Goal: Task Accomplishment & Management: Use online tool/utility

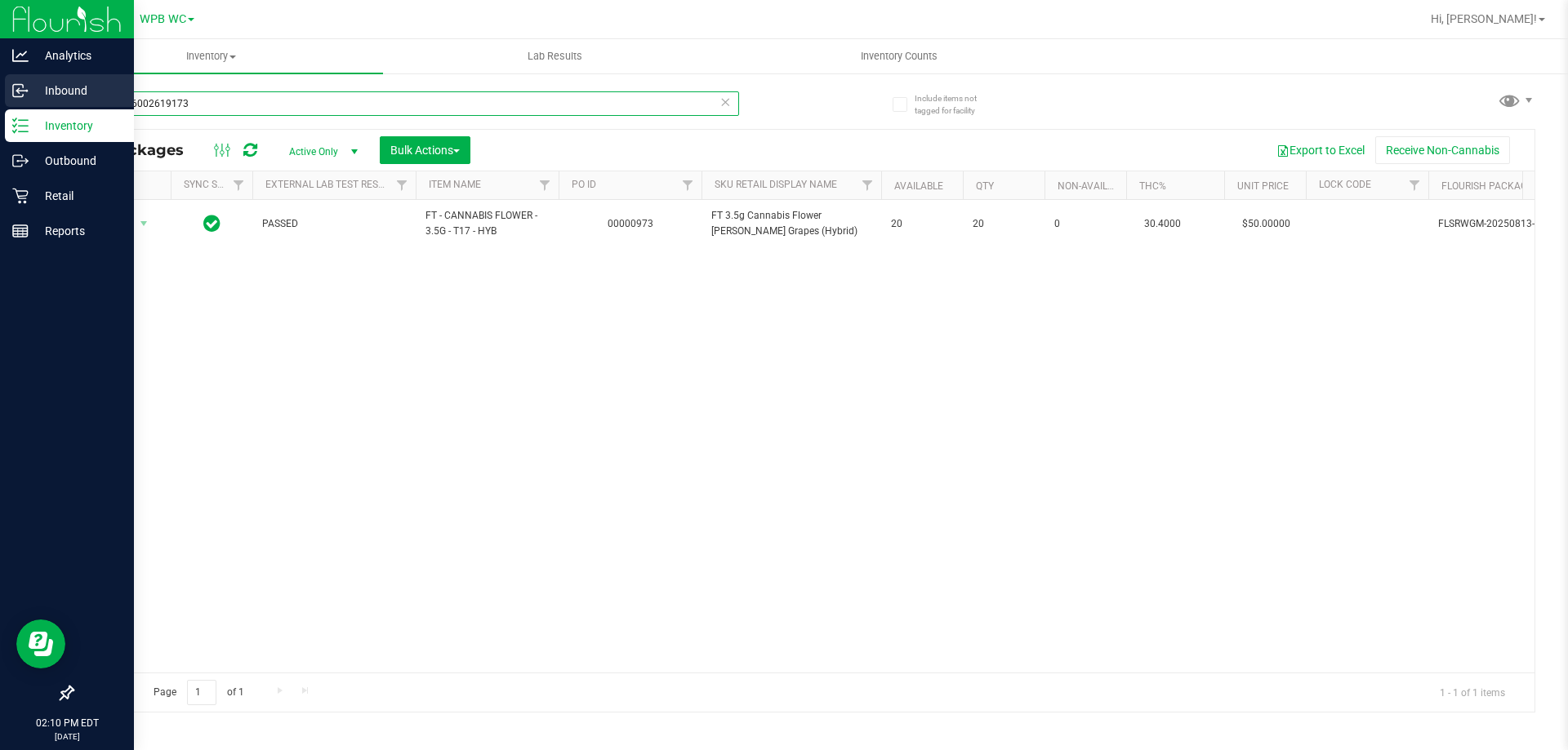
drag, startPoint x: 225, startPoint y: 109, endPoint x: 0, endPoint y: 108, distance: 225.0
click at [0, 108] on div "Analytics Inbound Inventory Outbound Retail Reports 02:10 PM EDT [DATE] 08/22 W…" at bounding box center [784, 375] width 1568 height 750
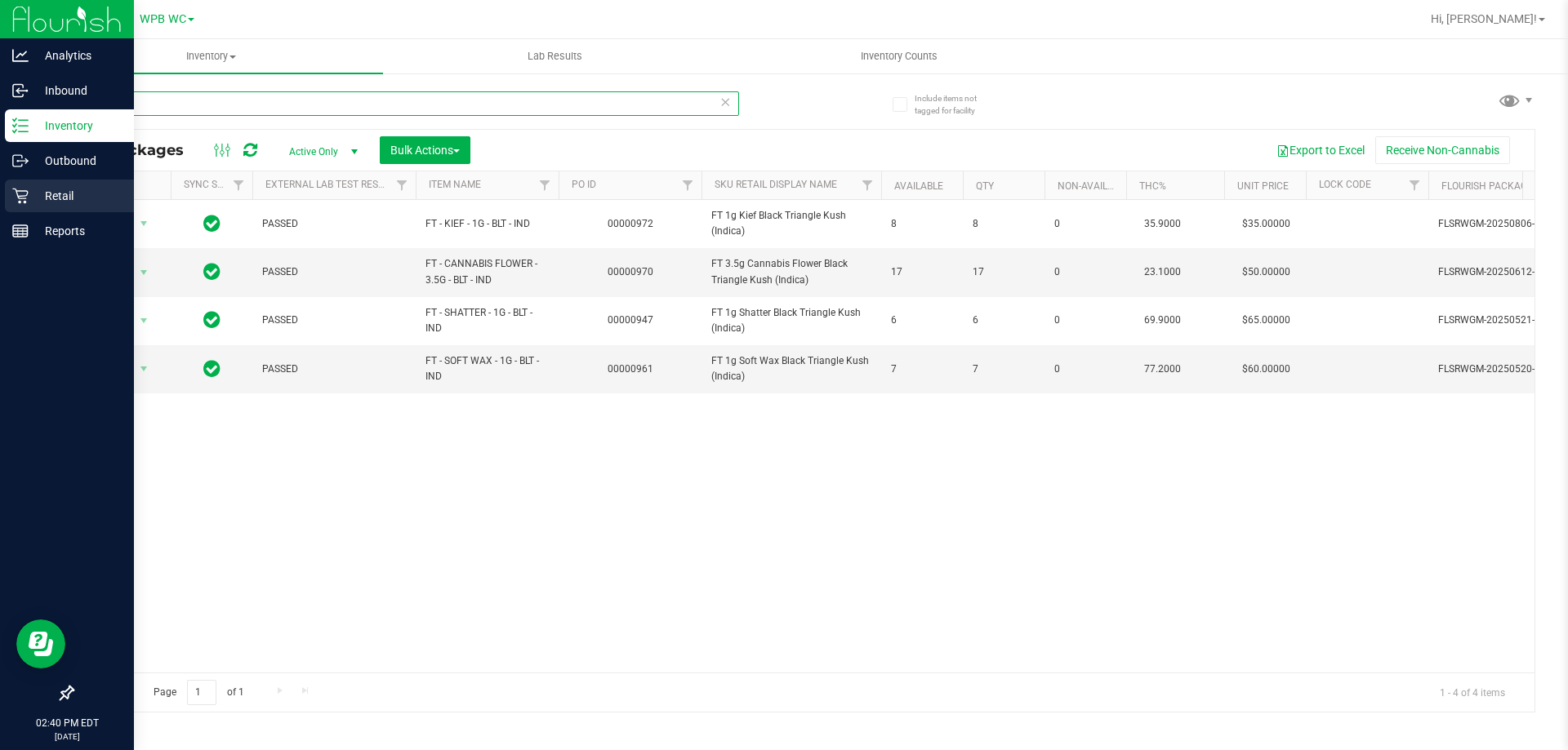
type input "blt"
click at [51, 203] on p "Retail" at bounding box center [78, 196] width 98 height 19
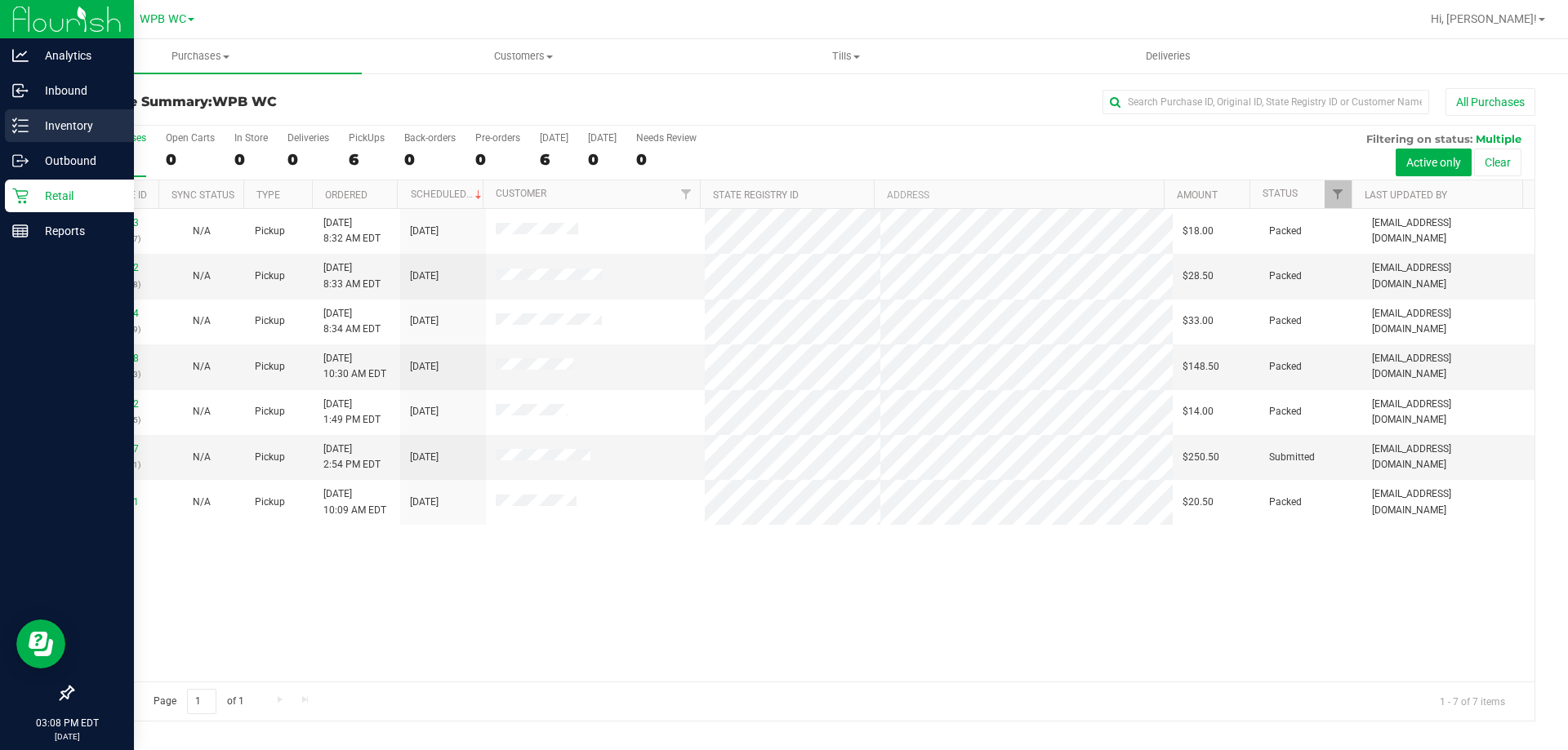
click at [61, 136] on div "Inventory" at bounding box center [69, 125] width 129 height 32
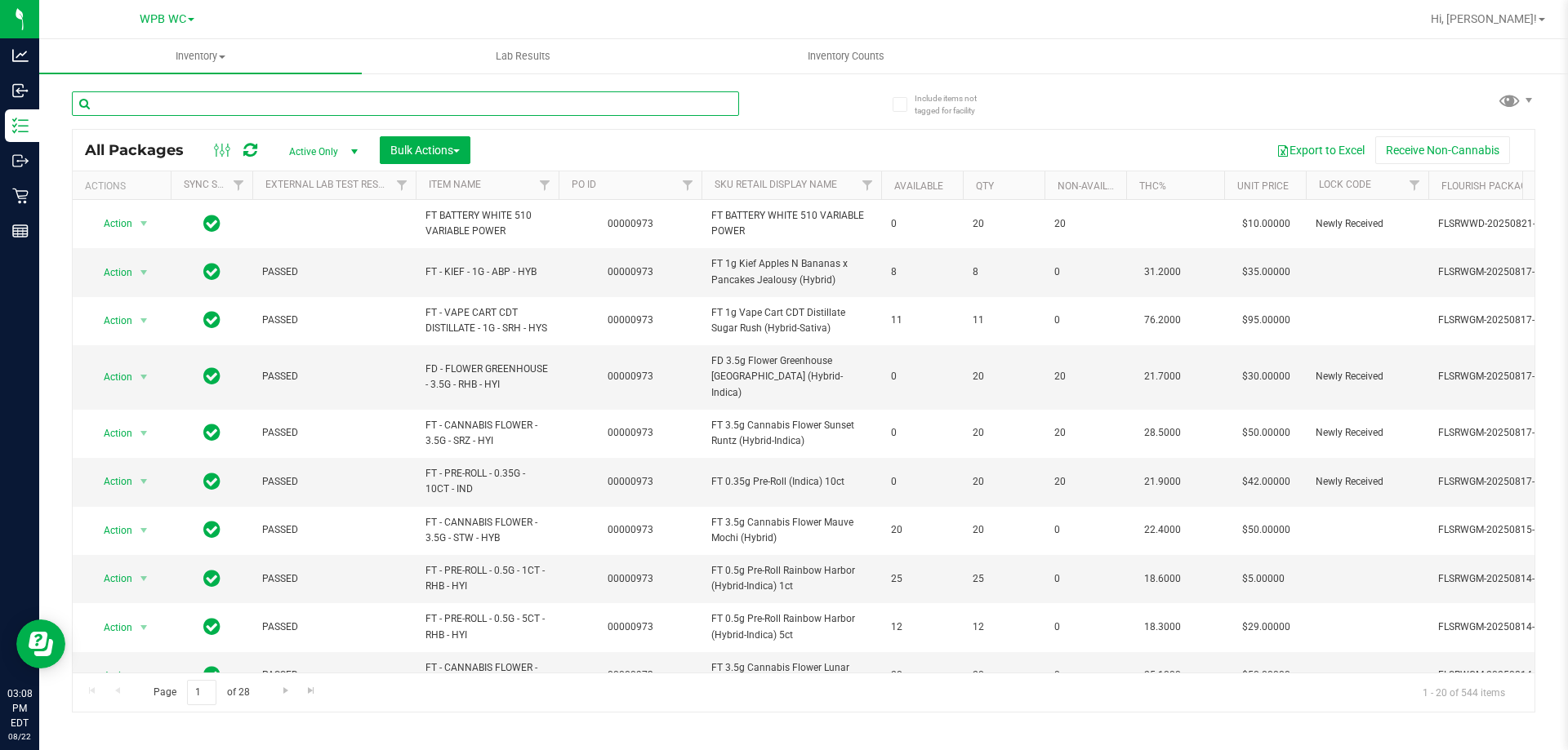
click at [372, 108] on input "text" at bounding box center [406, 104] width 668 height 24
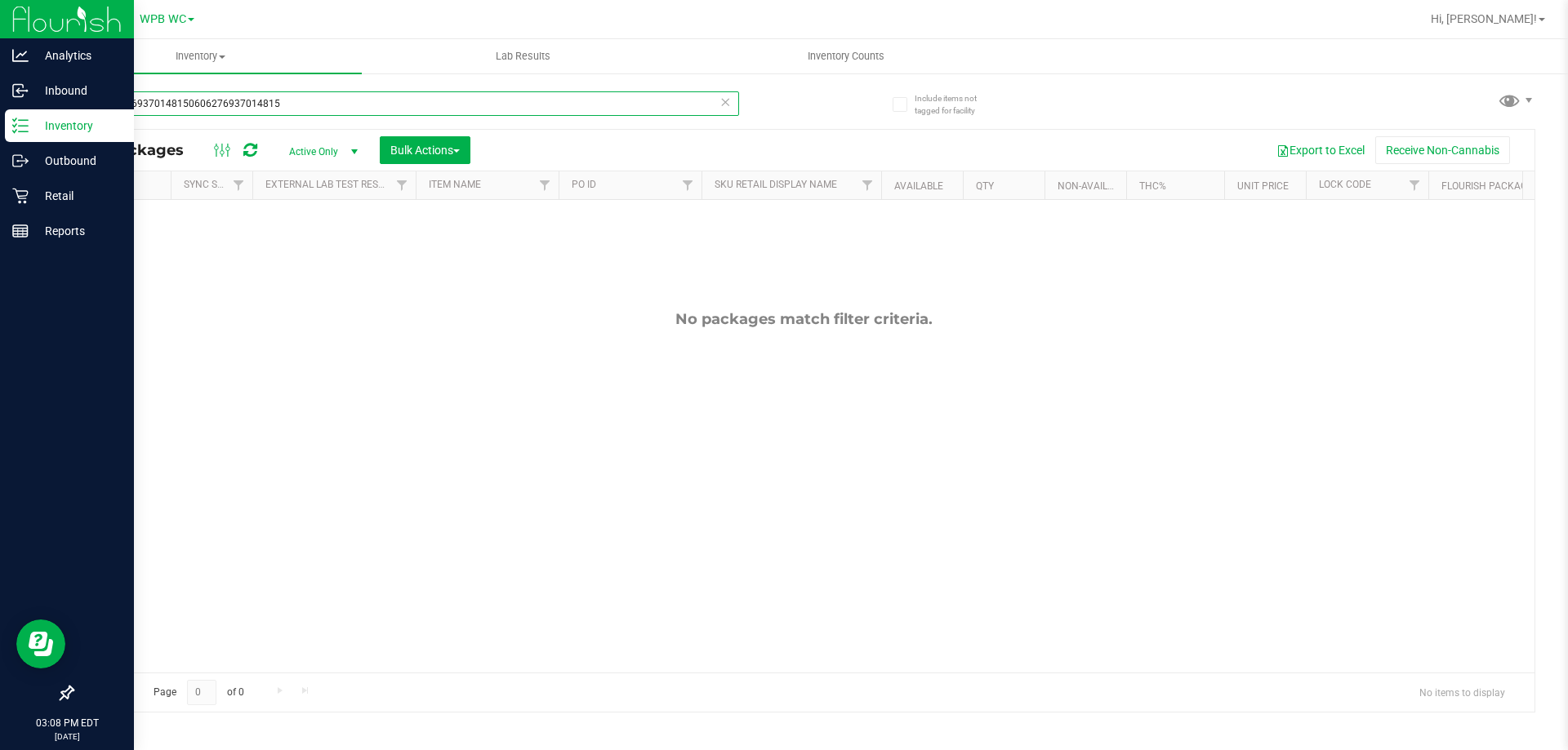
drag, startPoint x: 73, startPoint y: 75, endPoint x: 0, endPoint y: 25, distance: 88.5
click at [0, 25] on div "Analytics Inbound Inventory Outbound Retail Reports 03:08 PM EDT [DATE] 08/22 W…" at bounding box center [784, 375] width 1568 height 750
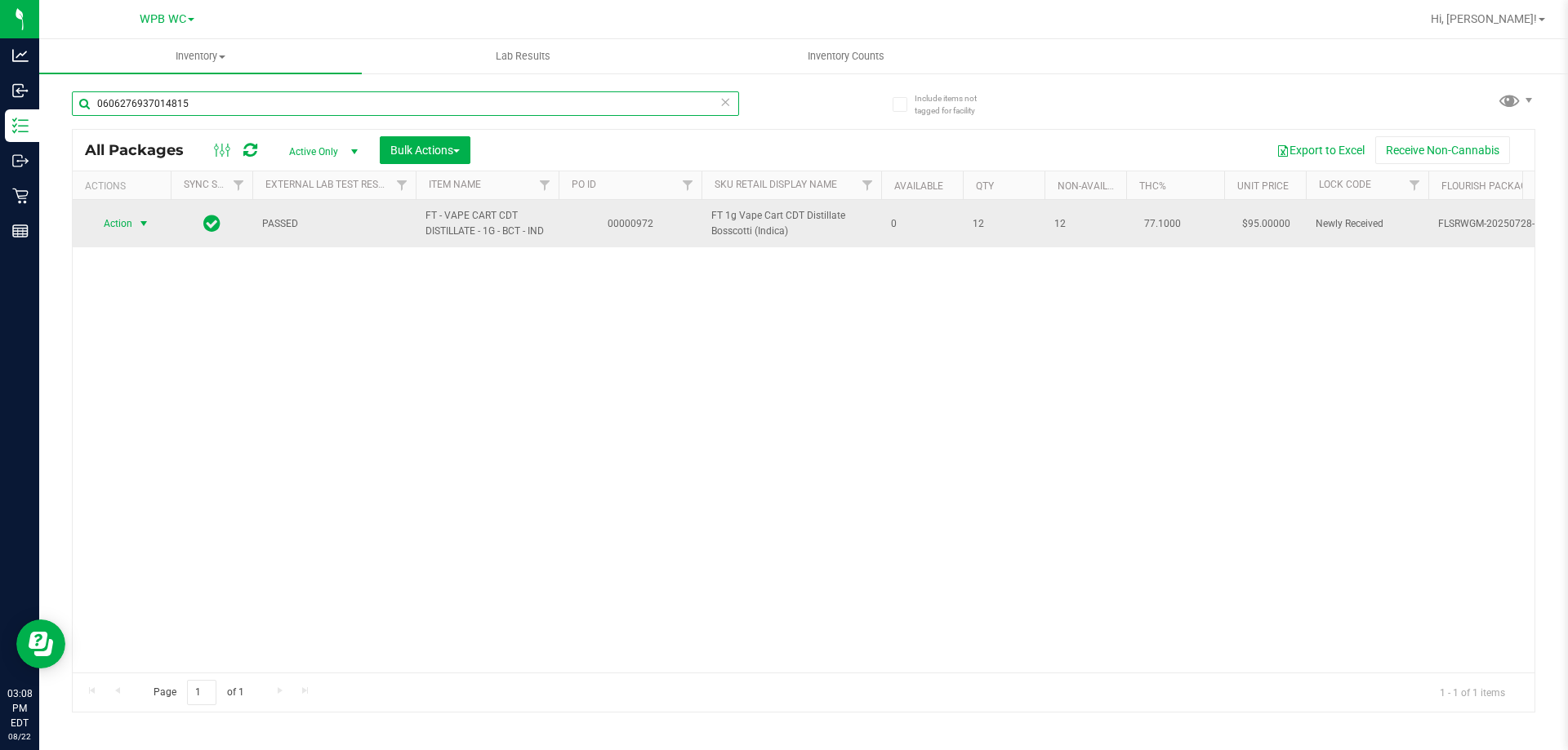
type input "0606276937014815"
click at [141, 221] on span "select" at bounding box center [144, 223] width 13 height 13
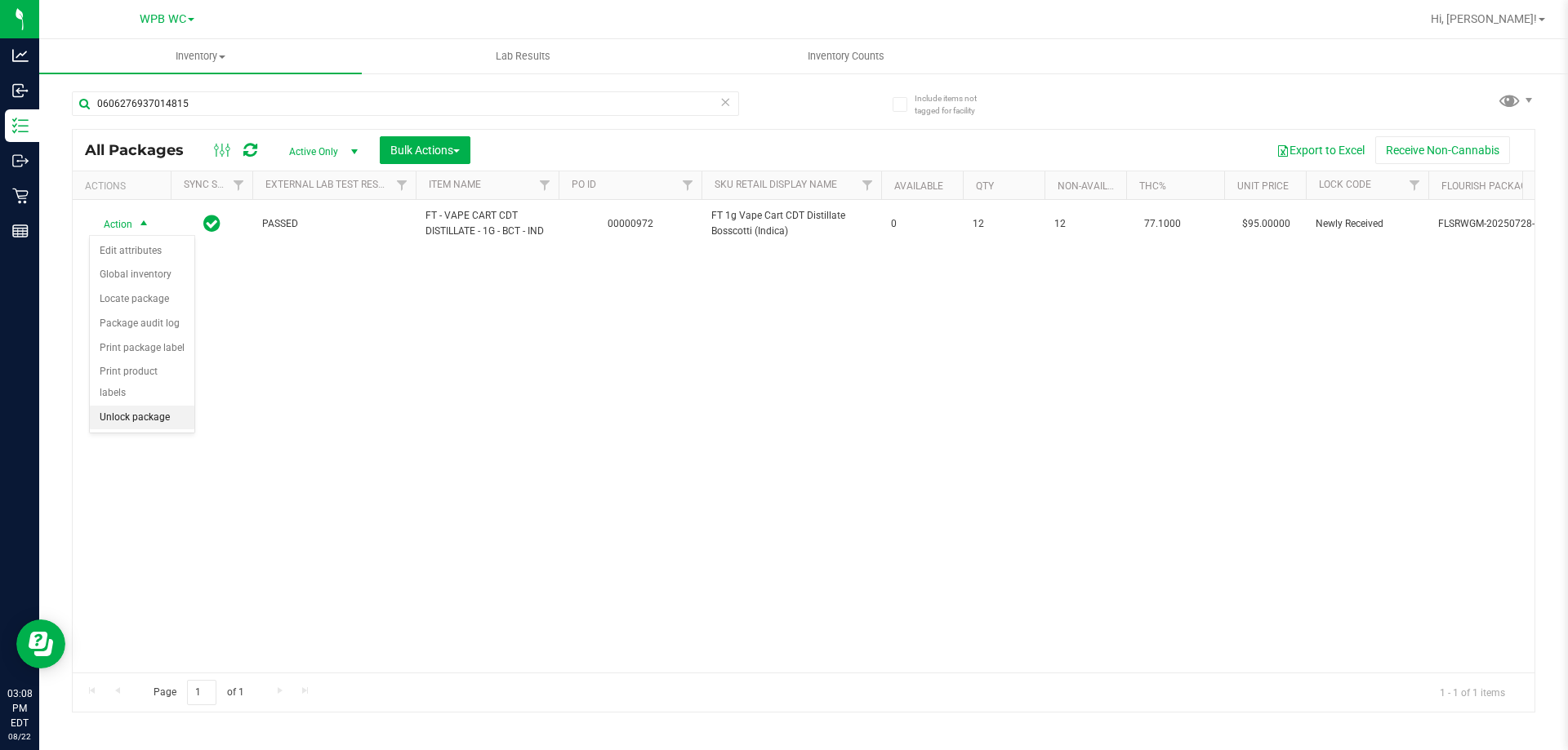
click at [121, 406] on li "Unlock package" at bounding box center [142, 418] width 105 height 24
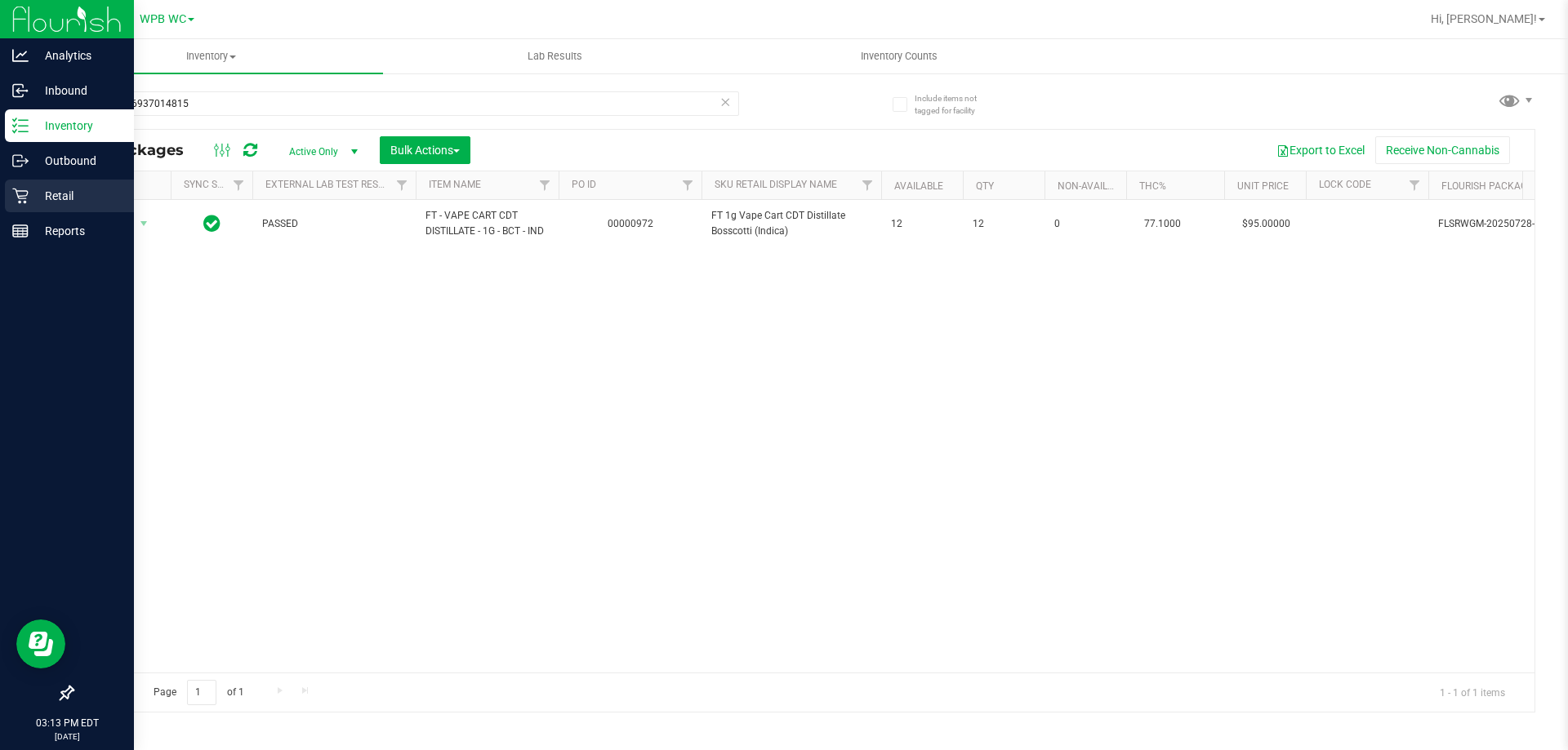
click at [41, 193] on p "Retail" at bounding box center [78, 196] width 98 height 19
